Goal: Transaction & Acquisition: Purchase product/service

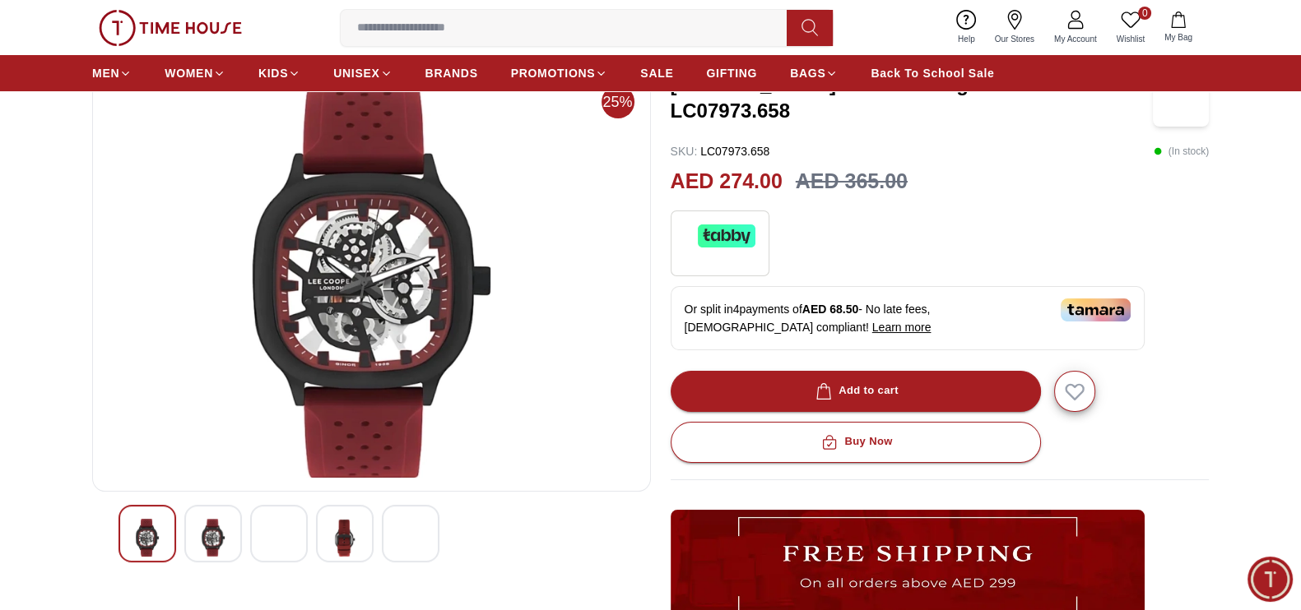
scroll to position [102, 0]
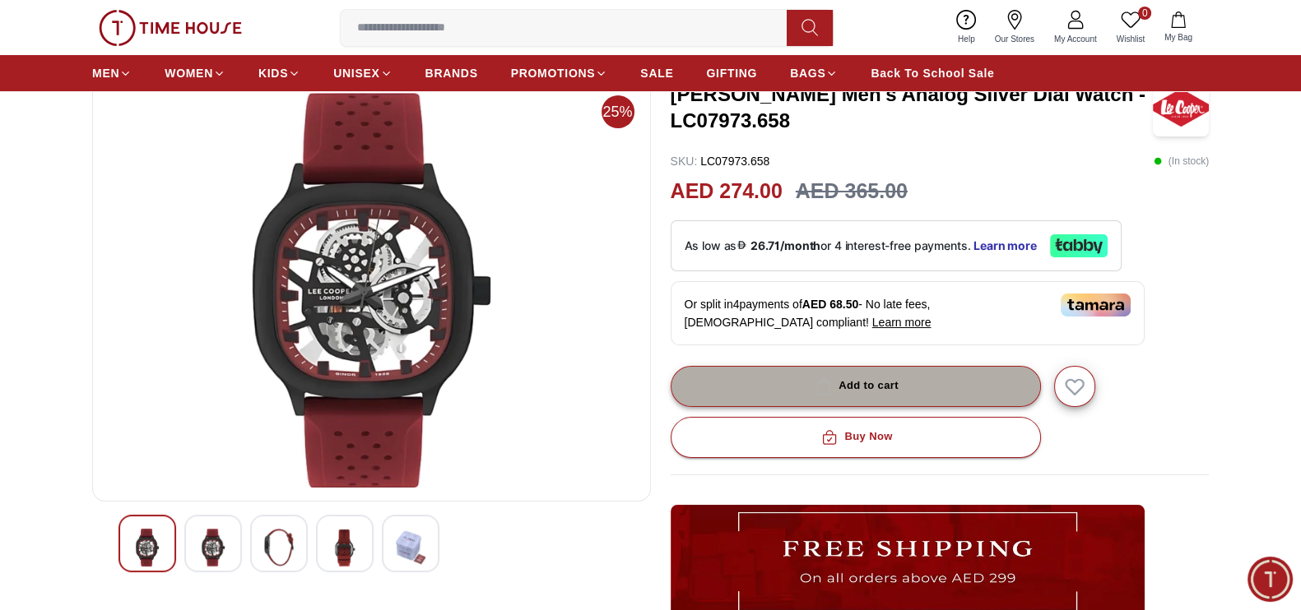
click at [891, 383] on div "Add to cart" at bounding box center [855, 386] width 86 height 19
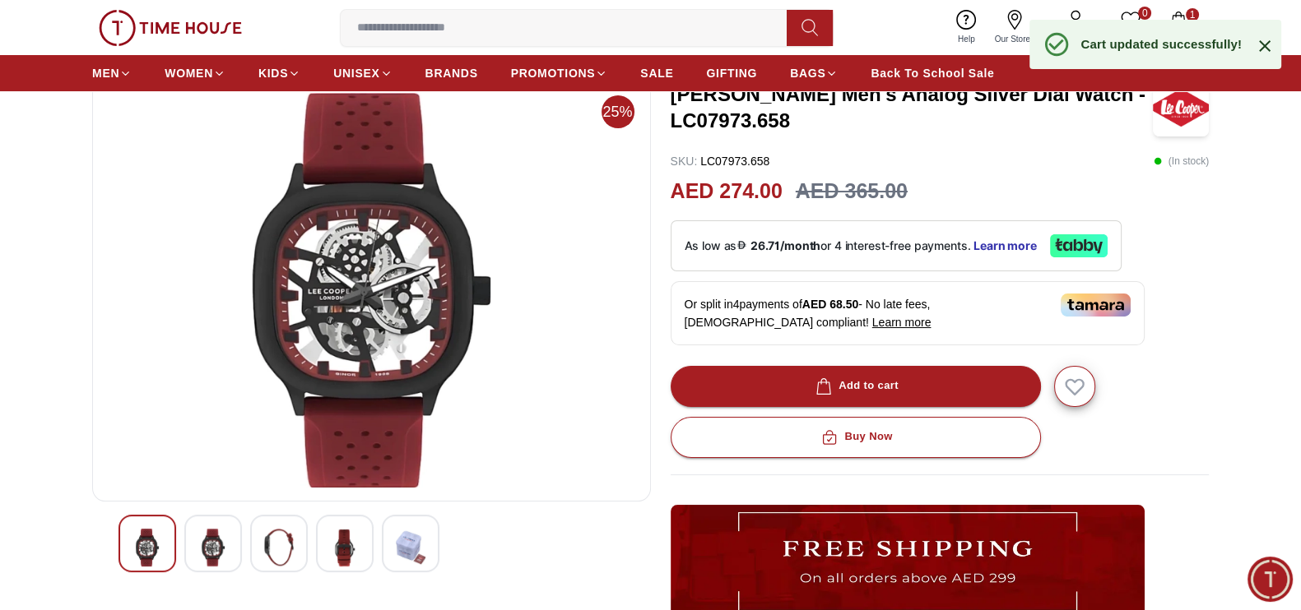
click at [1267, 39] on icon at bounding box center [1265, 46] width 20 height 20
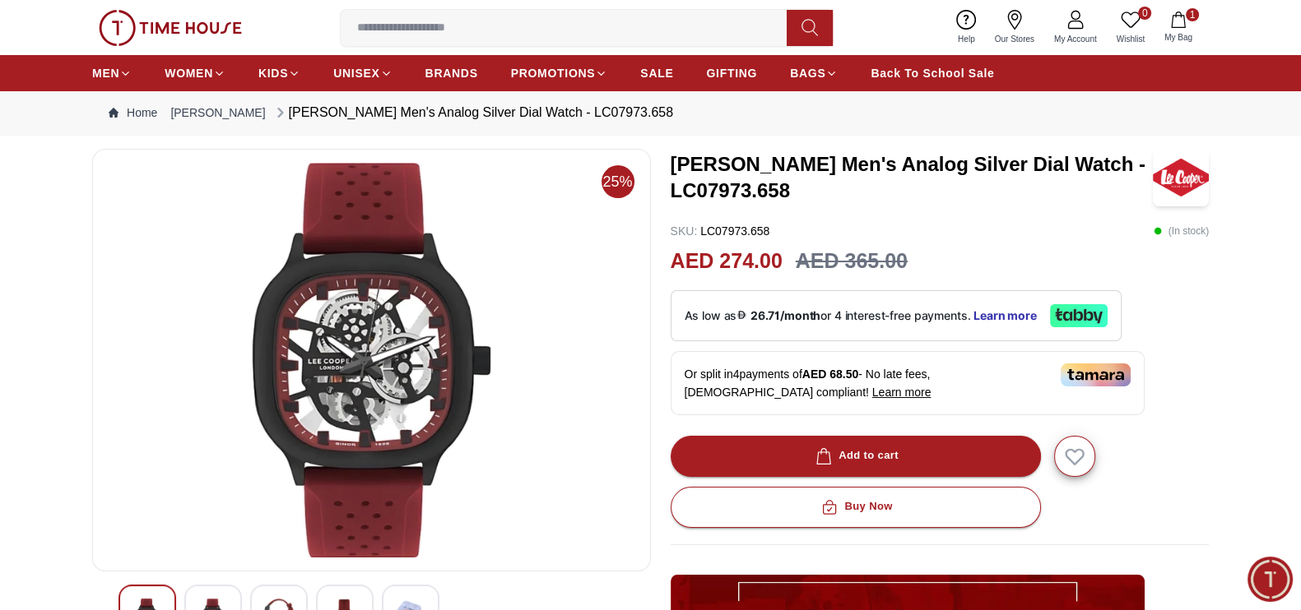
scroll to position [0, 0]
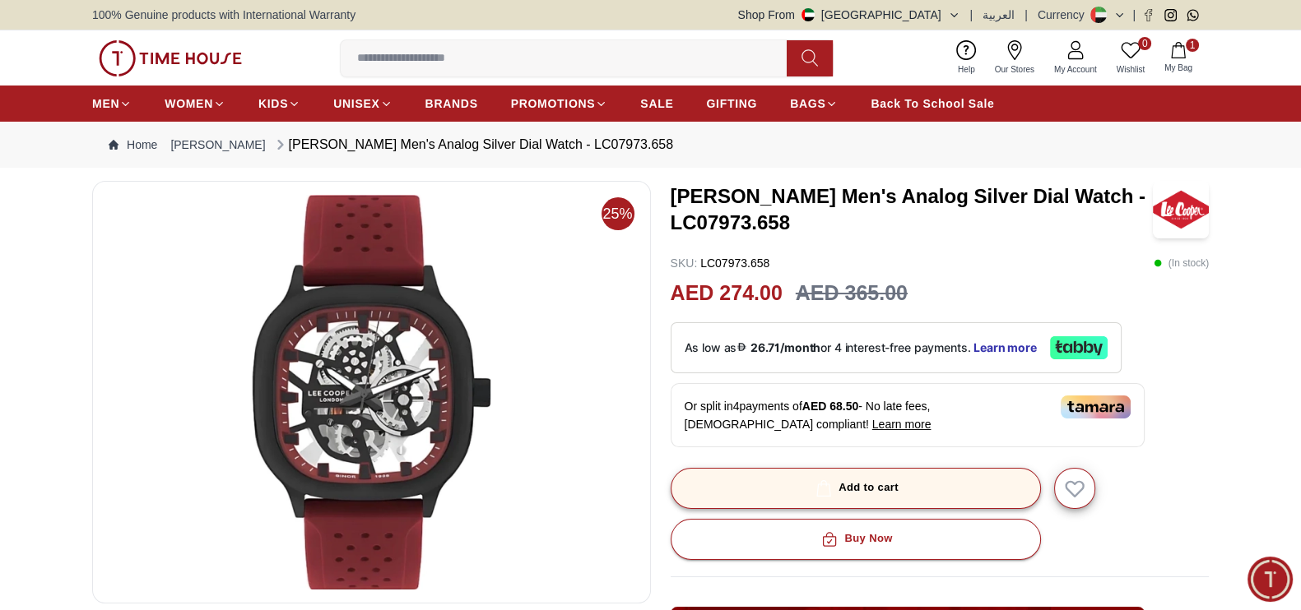
click at [806, 475] on button "Add to cart" at bounding box center [856, 488] width 370 height 41
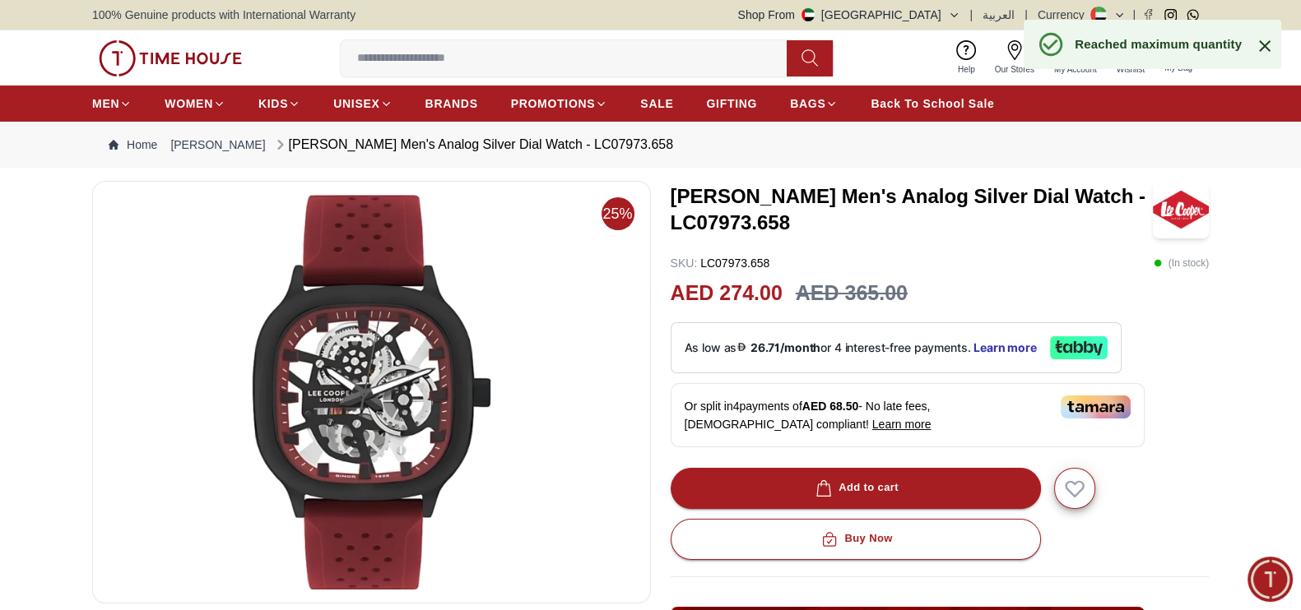
click at [1262, 40] on icon at bounding box center [1265, 46] width 20 height 20
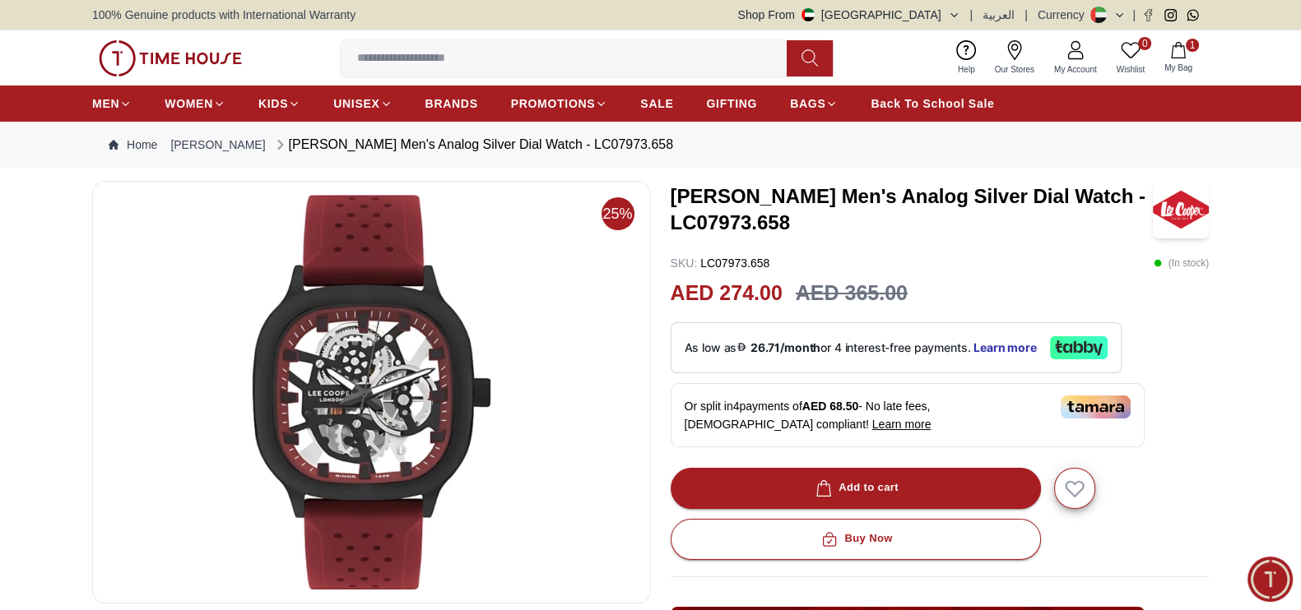
click at [1172, 49] on icon "button" at bounding box center [1178, 50] width 16 height 16
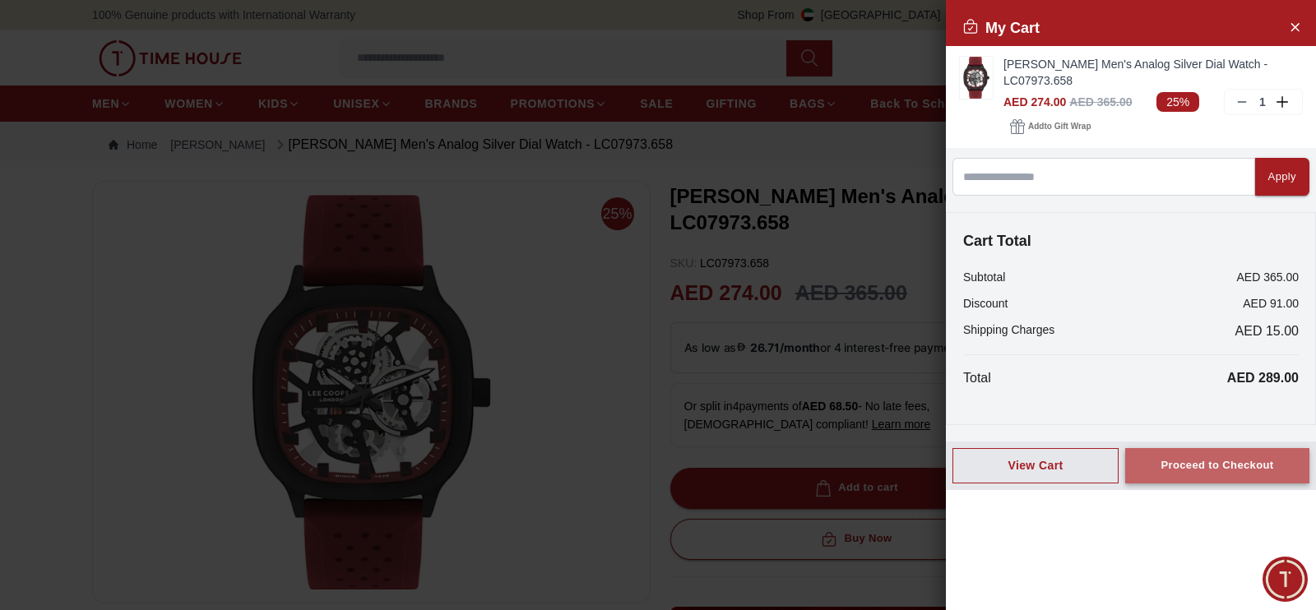
click at [1189, 466] on div "Proceed to Checkout" at bounding box center [1217, 466] width 113 height 19
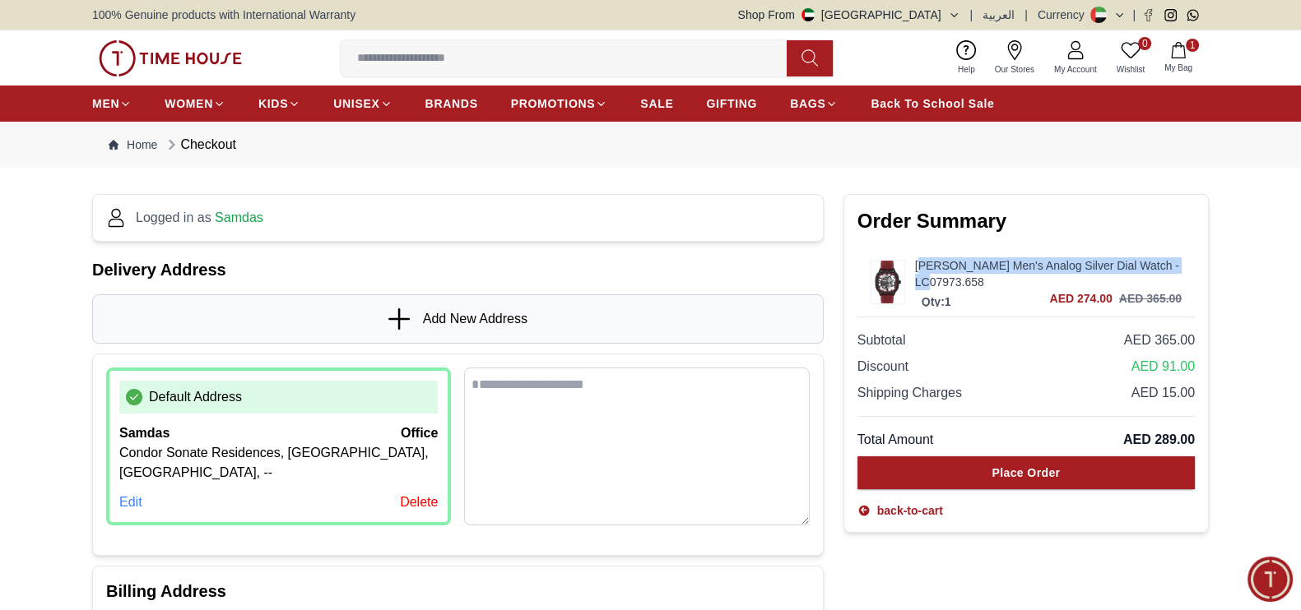
drag, startPoint x: 921, startPoint y: 250, endPoint x: 947, endPoint y: 283, distance: 41.6
click at [947, 283] on div "Lee Cooper Men's Analog Silver Dial Watch - LC07973.658 Qty: 1 AED 274.00 AED 3…" at bounding box center [1025, 282] width 337 height 69
click at [897, 243] on div "Order Summary Lee Cooper Men's Analog Silver Dial Watch - LC07973.658 Qty: 1 AE…" at bounding box center [1025, 363] width 365 height 339
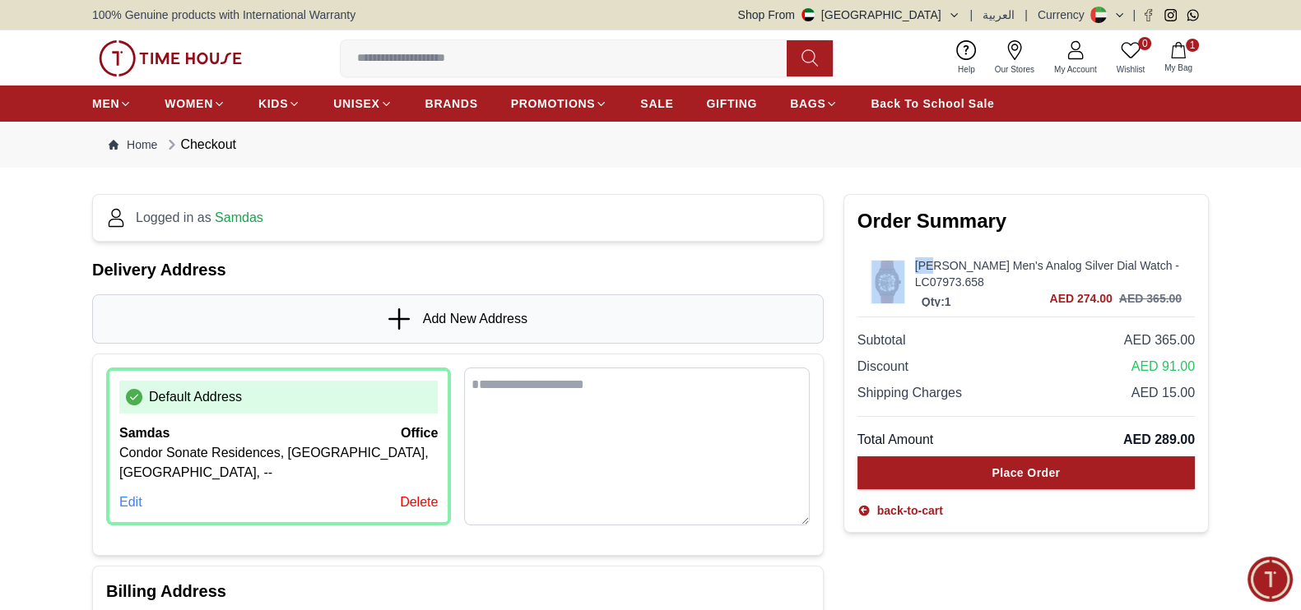
drag, startPoint x: 897, startPoint y: 243, endPoint x: 913, endPoint y: 257, distance: 21.6
click at [913, 257] on div "Order Summary Lee Cooper Men's Analog Silver Dial Watch - LC07973.658 Qty: 1 AE…" at bounding box center [1025, 363] width 365 height 339
click at [912, 237] on div "Order Summary Lee Cooper Men's Analog Silver Dial Watch - LC07973.658 Qty: 1 AE…" at bounding box center [1025, 363] width 365 height 339
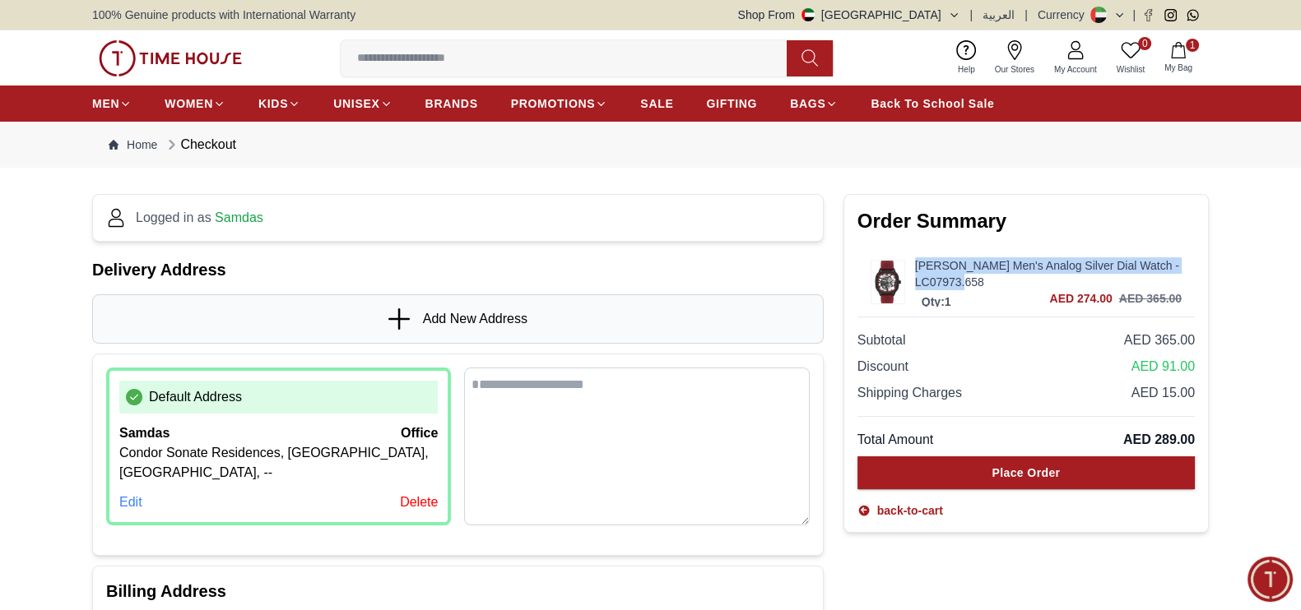
drag, startPoint x: 907, startPoint y: 240, endPoint x: 984, endPoint y: 285, distance: 88.5
click at [984, 285] on div "Order Summary Lee Cooper Men's Analog Silver Dial Watch - LC07973.658 Qty: 1 AE…" at bounding box center [1025, 363] width 365 height 339
copy link "[PERSON_NAME] Men's Analog Silver Dial Watch - LC07973.658"
click at [985, 264] on link "[PERSON_NAME] Men's Analog Silver Dial Watch - LC07973.658" at bounding box center [1048, 274] width 267 height 33
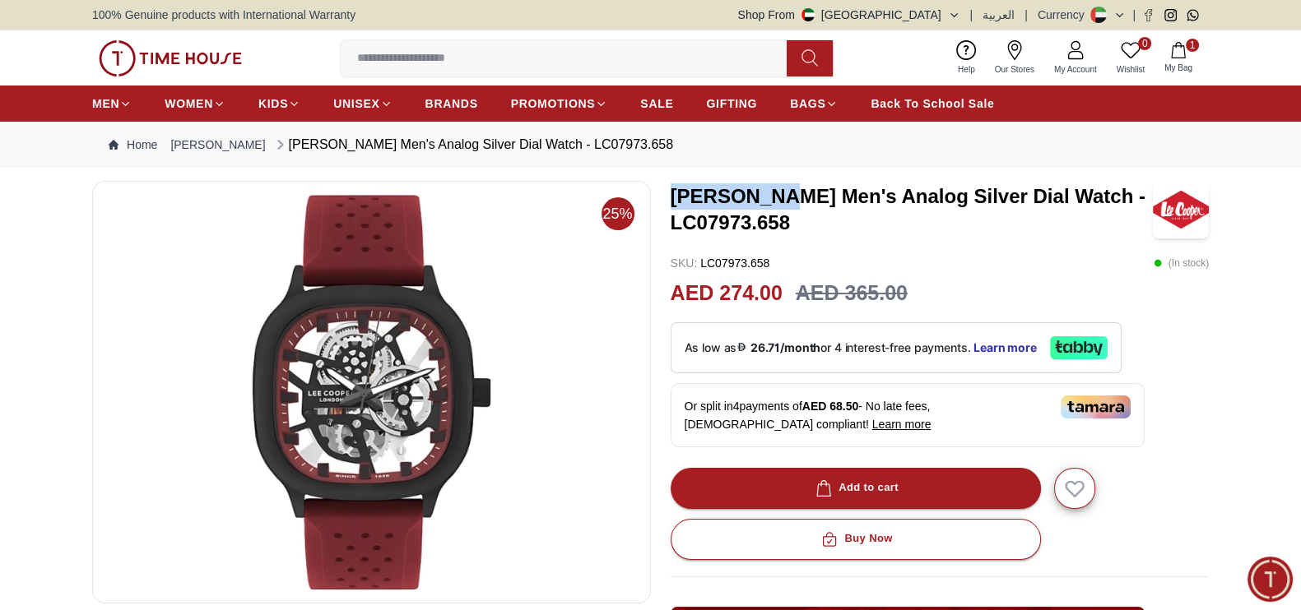
drag, startPoint x: 777, startPoint y: 193, endPoint x: 671, endPoint y: 195, distance: 105.3
click at [671, 195] on h3 "[PERSON_NAME] Men's Analog Silver Dial Watch - LC07973.658" at bounding box center [912, 209] width 482 height 53
copy h3 "[PERSON_NAME]"
